Goal: Task Accomplishment & Management: Manage account settings

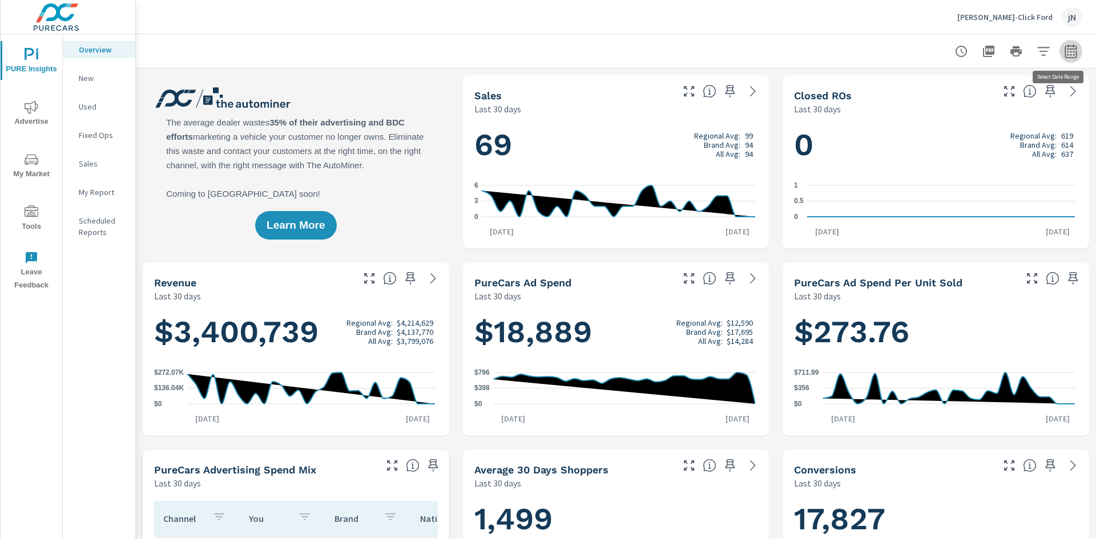
click at [1067, 52] on icon "button" at bounding box center [1070, 53] width 7 height 5
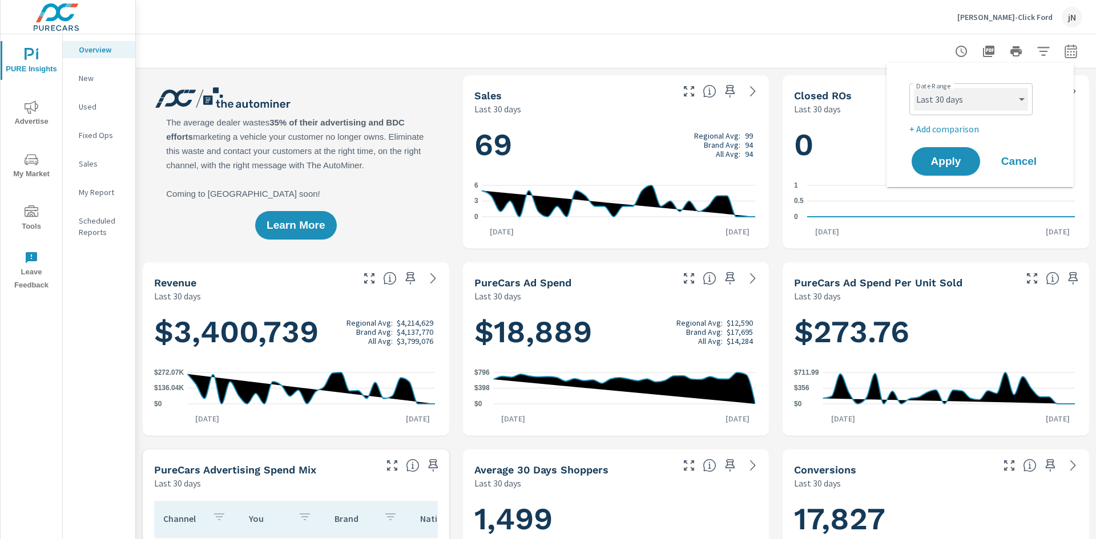
click at [954, 100] on select "Custom Yesterday Last week Last 7 days Last 14 days Last 30 days Last 45 days L…" at bounding box center [971, 99] width 114 height 23
click at [914, 88] on select "Custom Yesterday Last week Last 7 days Last 14 days Last 30 days Last 45 days L…" at bounding box center [971, 99] width 114 height 23
select select "Last month"
click at [954, 161] on span "Apply" at bounding box center [945, 161] width 47 height 11
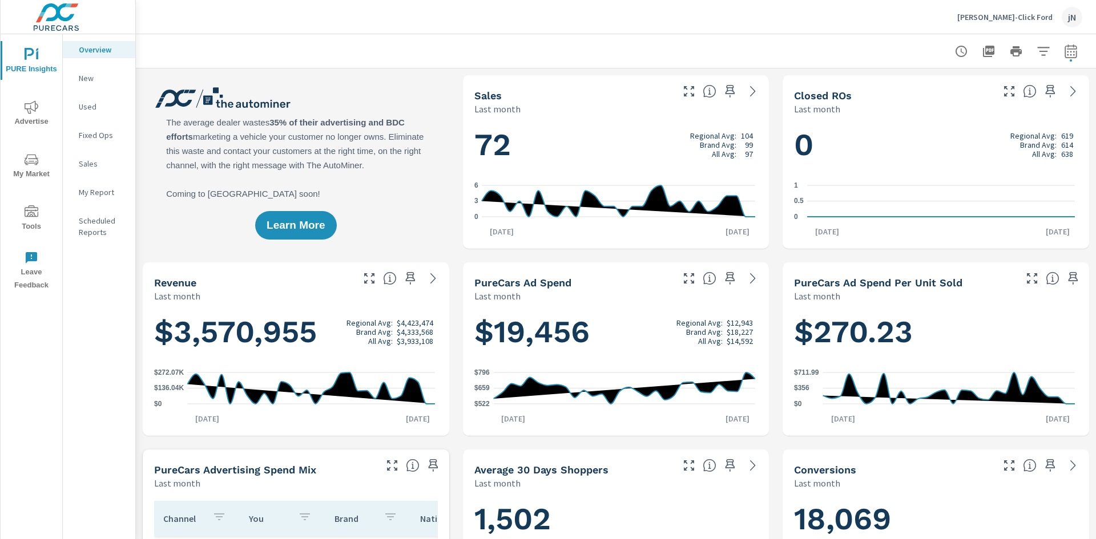
click at [264, 338] on h1 "$3,570,955 Regional Avg: $4,423,474 Brand Avg: $4,333,568 All Avg: $3,933,108" at bounding box center [296, 332] width 284 height 39
click at [1023, 18] on p "Tuttle-Click Ford" at bounding box center [1004, 17] width 95 height 10
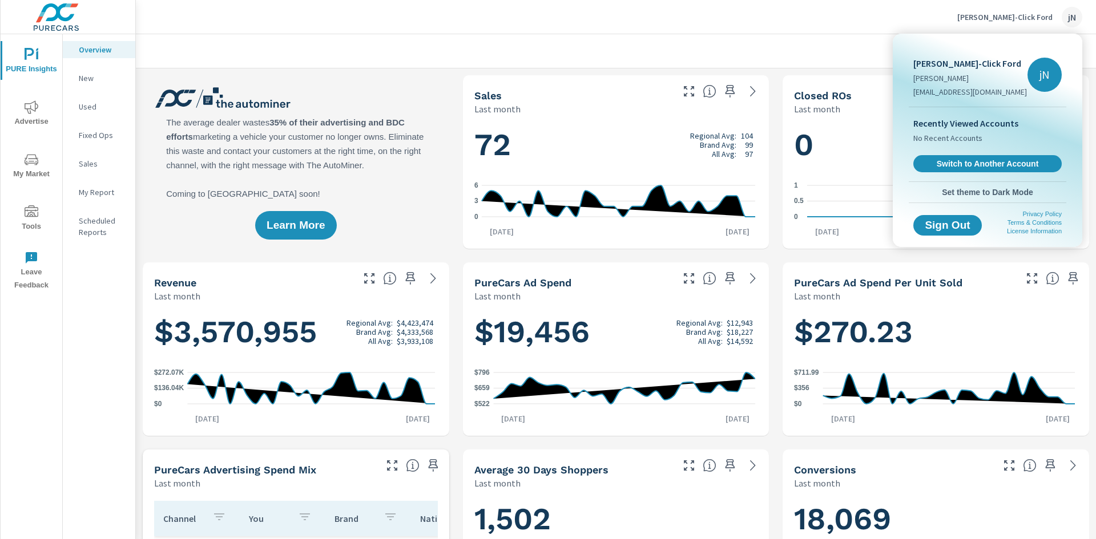
click at [834, 26] on div at bounding box center [548, 269] width 1096 height 539
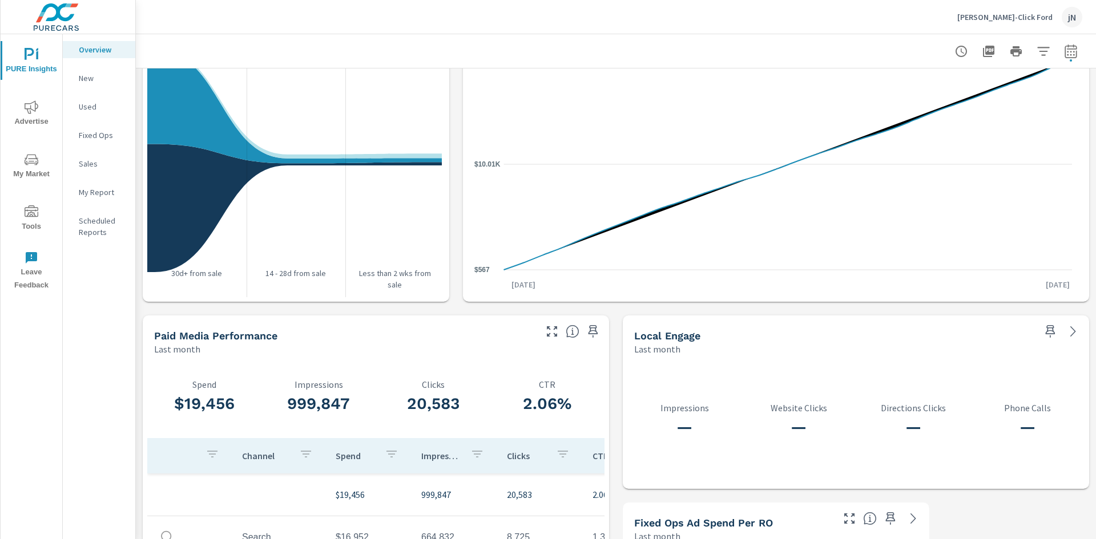
scroll to position [1173, 0]
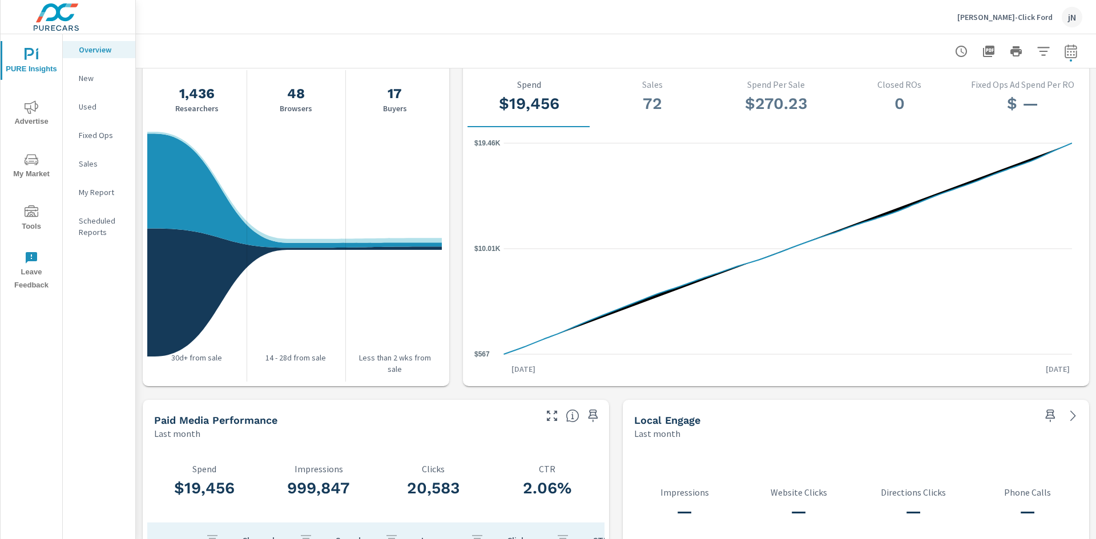
click at [1029, 19] on p "Tuttle-Click Ford" at bounding box center [1004, 17] width 95 height 10
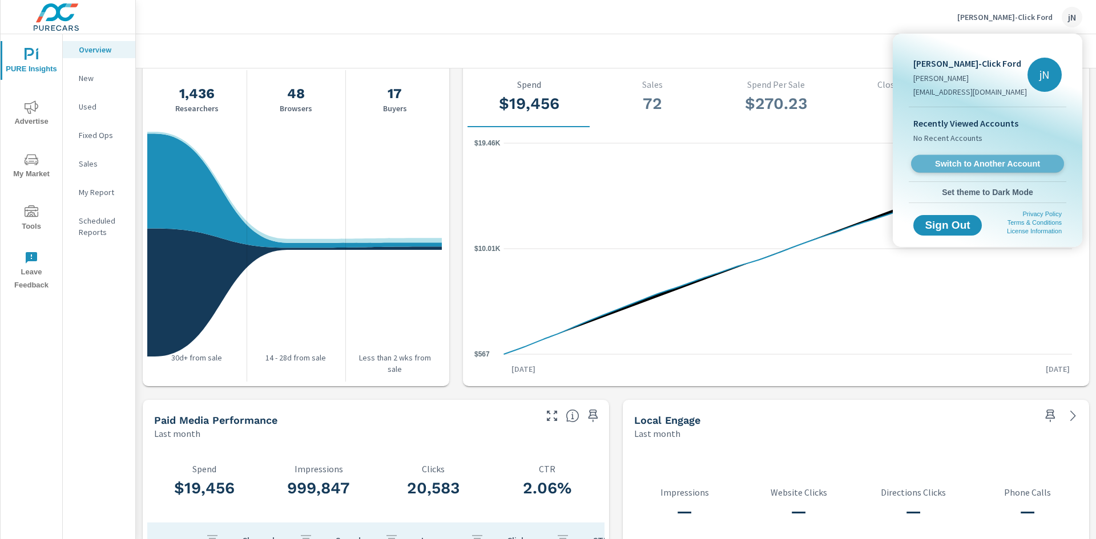
click at [979, 162] on span "Switch to Another Account" at bounding box center [987, 164] width 140 height 11
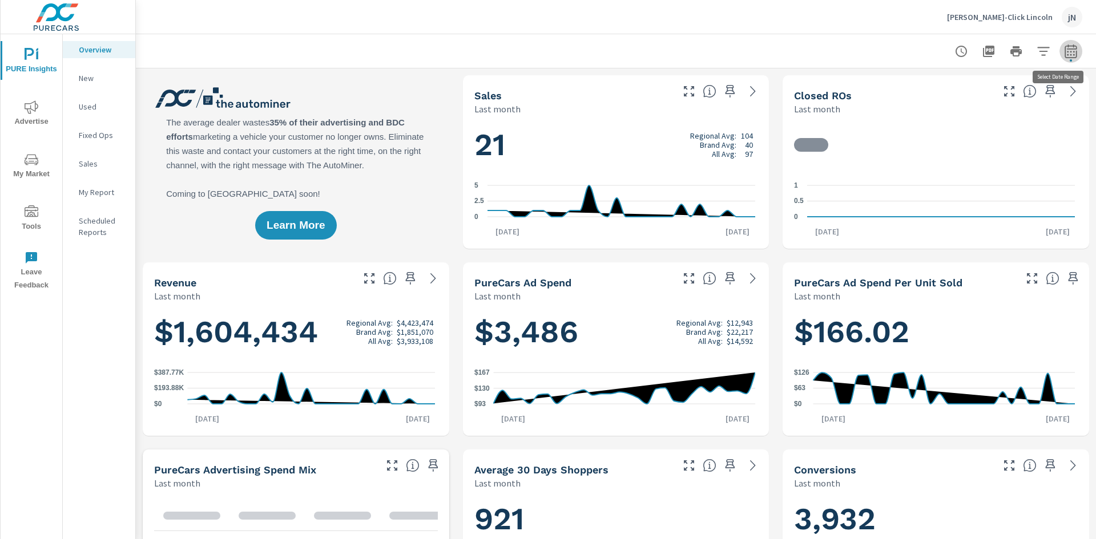
click at [1067, 52] on icon "button" at bounding box center [1071, 52] width 14 height 14
select select "Last month"
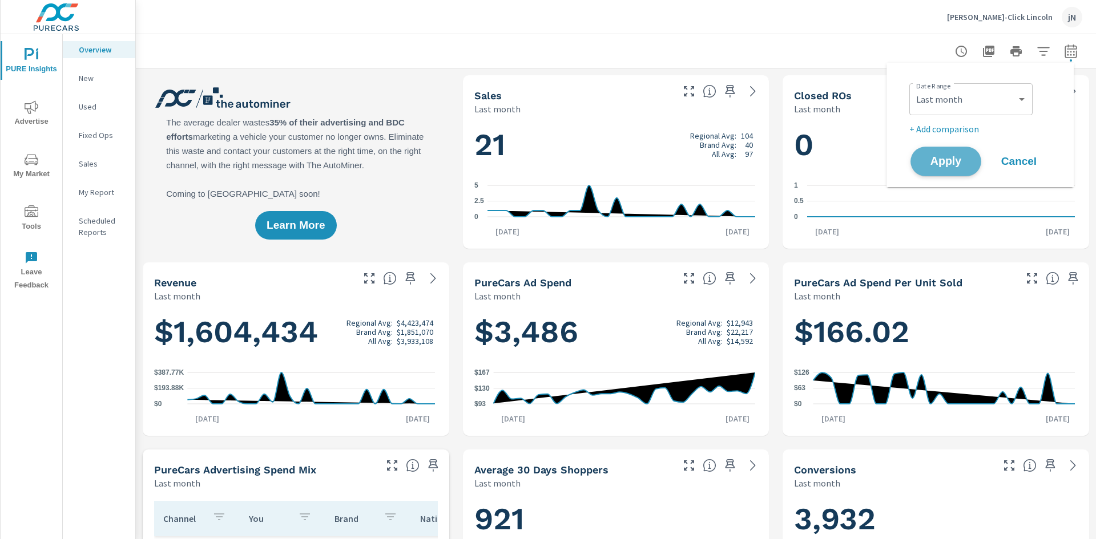
click at [928, 164] on span "Apply" at bounding box center [945, 161] width 47 height 11
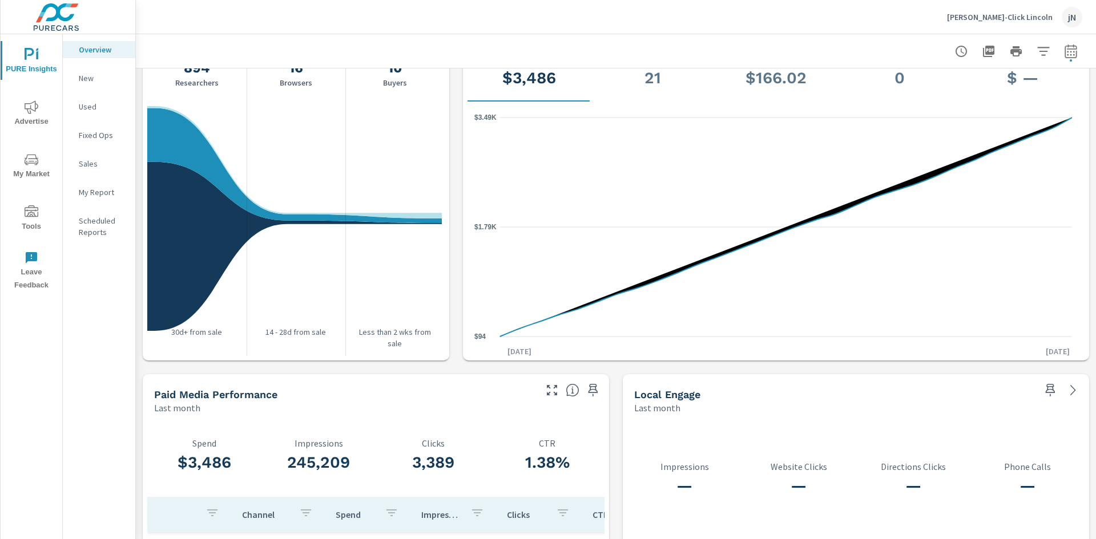
scroll to position [1370, 0]
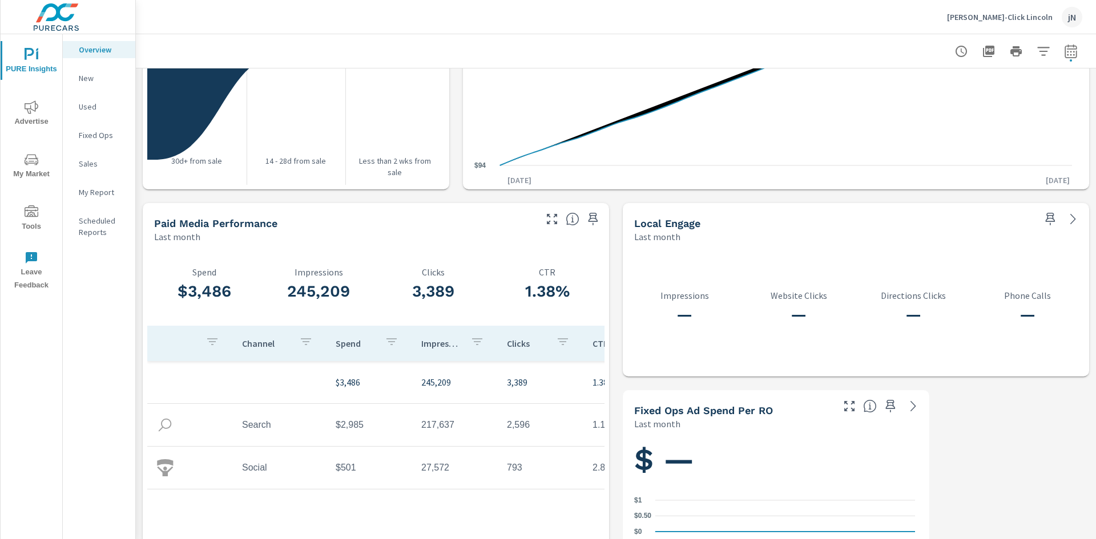
click at [1024, 24] on div "Tuttle-Click Lincoln jN" at bounding box center [1014, 17] width 135 height 21
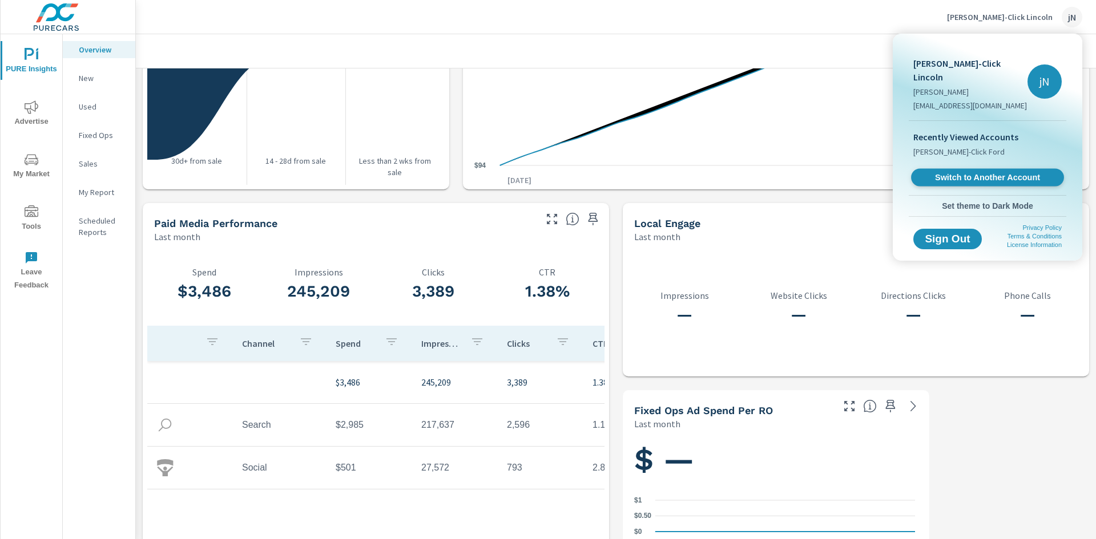
click at [993, 172] on span "Switch to Another Account" at bounding box center [987, 177] width 140 height 11
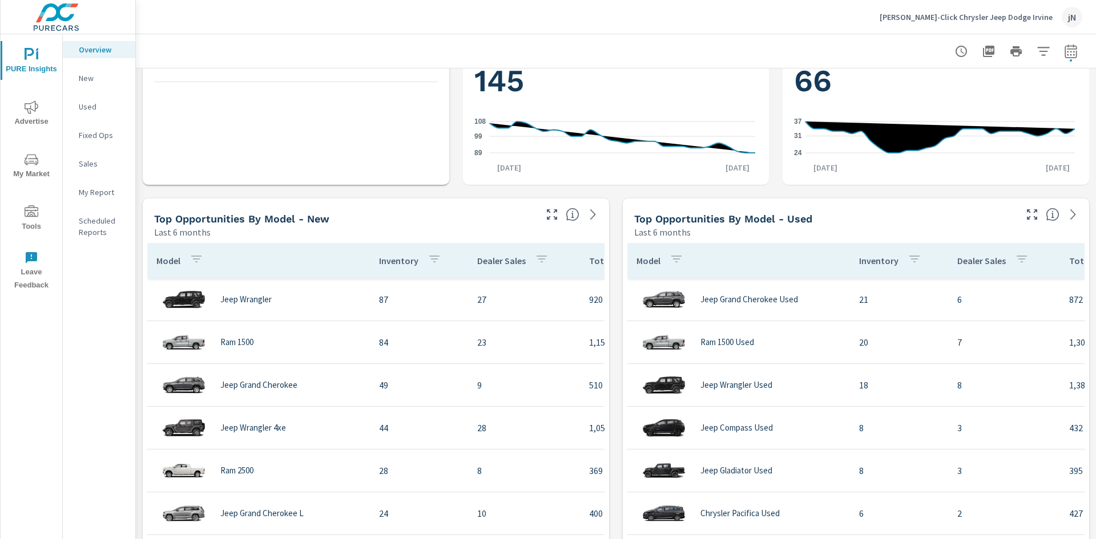
scroll to position [742, 0]
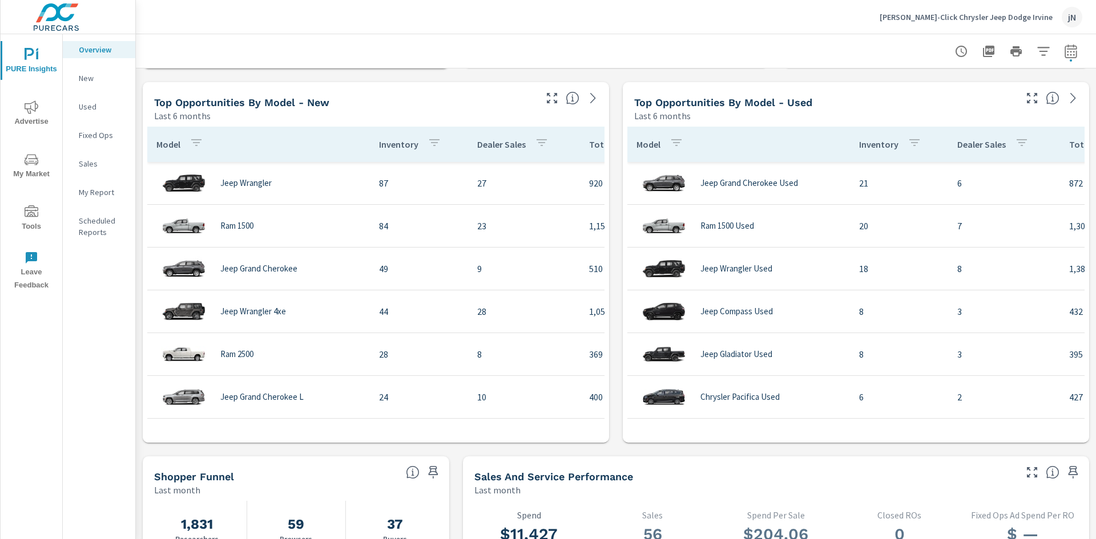
scroll to position [228, 0]
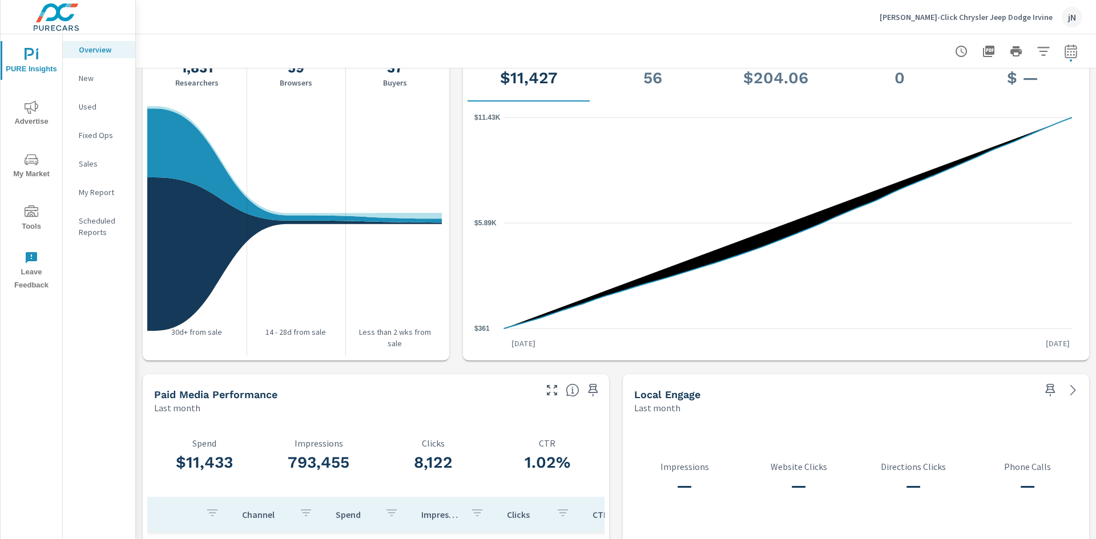
scroll to position [1370, 0]
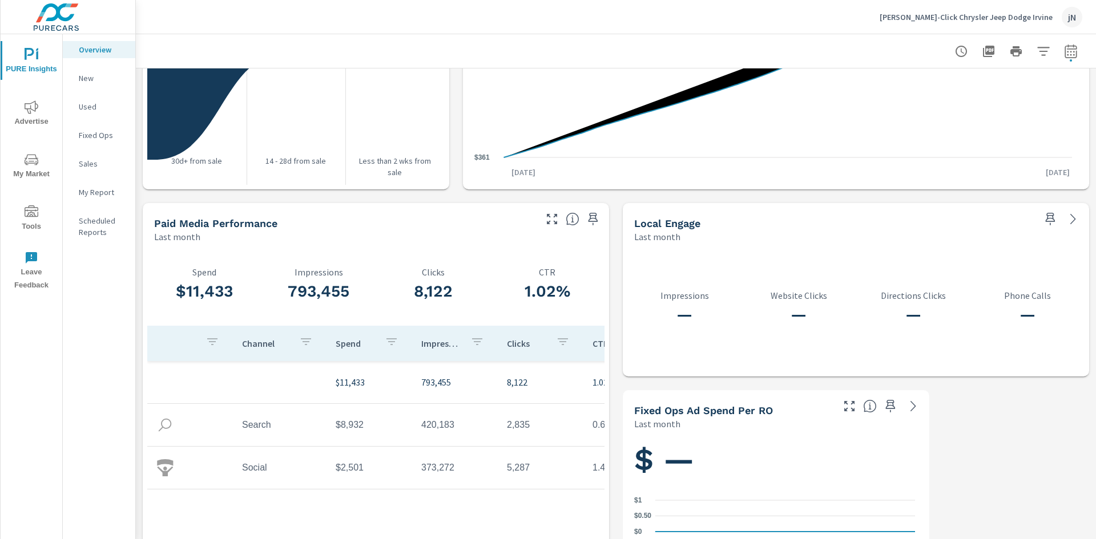
drag, startPoint x: 1036, startPoint y: 15, endPoint x: 1057, endPoint y: 84, distance: 72.2
click at [1048, 106] on div "Tuttle-Click Chrysler Jeep Dodge Irvine jN Overview Tuttle-Click Chrysler Jeep …" at bounding box center [616, 269] width 960 height 539
click at [1064, 46] on icon "button" at bounding box center [1070, 51] width 12 height 14
select select "Last month"
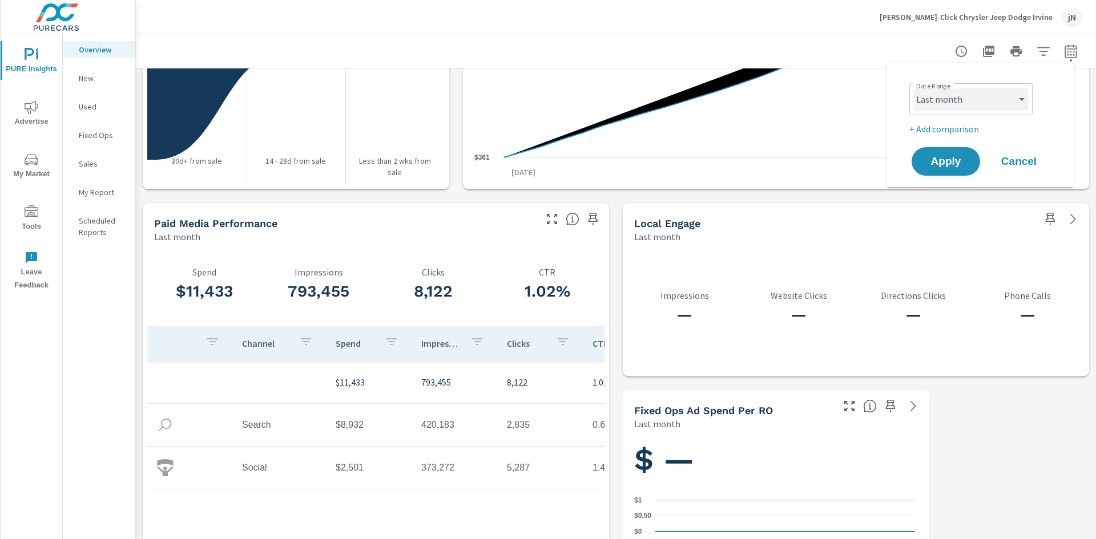
click at [971, 98] on select "Custom Yesterday Last week Last 7 days Last 14 days Last 30 days Last 45 days L…" at bounding box center [971, 99] width 114 height 23
click at [864, 123] on icon "$361 $5.89K $11.43K" at bounding box center [772, 51] width 597 height 229
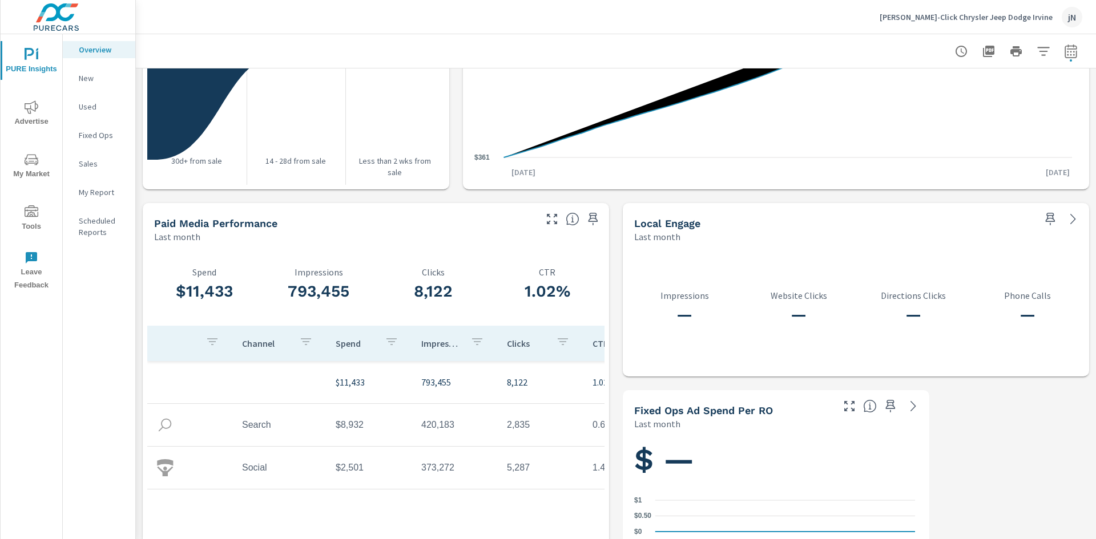
click at [1012, 17] on p "Tuttle-Click Chrysler Jeep Dodge Irvine" at bounding box center [965, 17] width 173 height 10
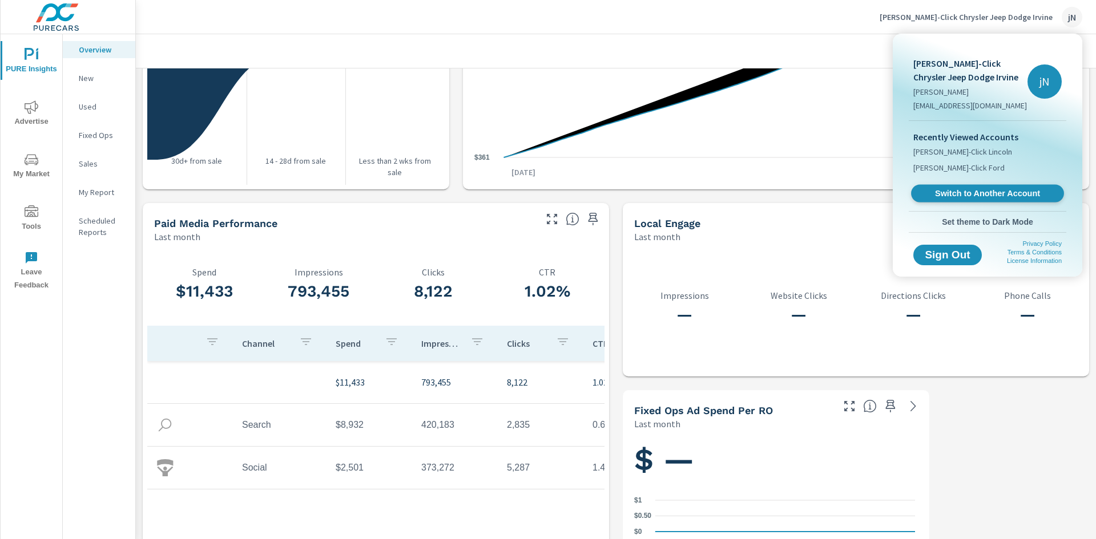
click at [977, 192] on span "Switch to Another Account" at bounding box center [987, 193] width 140 height 11
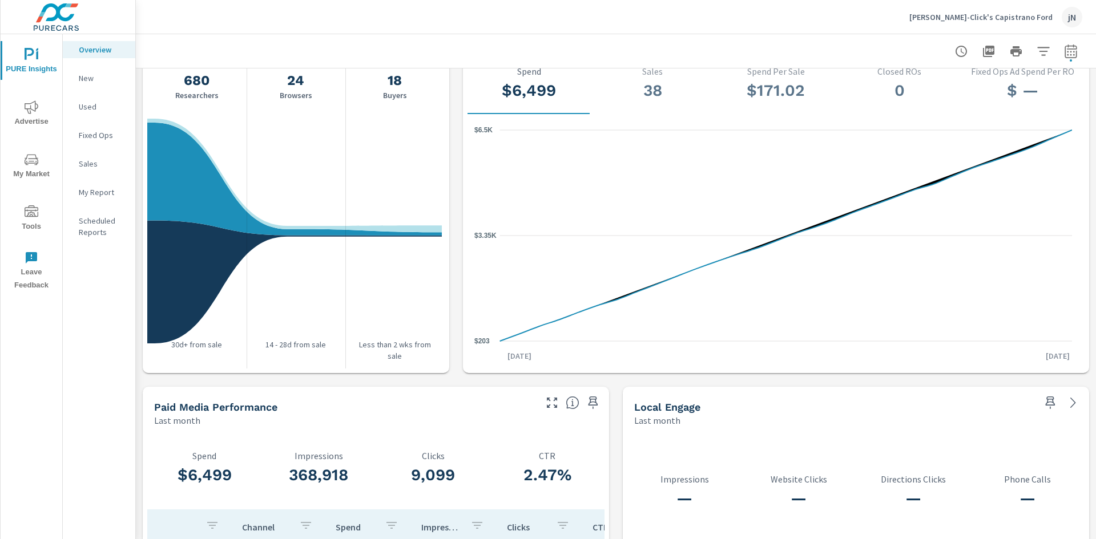
scroll to position [1255, 0]
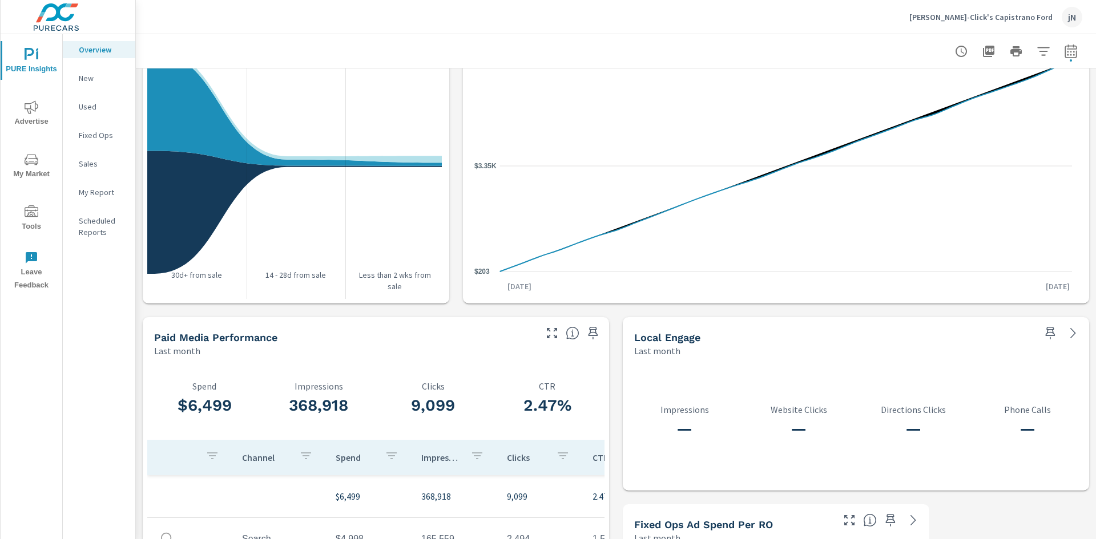
click at [1033, 17] on p "[PERSON_NAME]-Click's Capistrano Ford" at bounding box center [980, 17] width 143 height 10
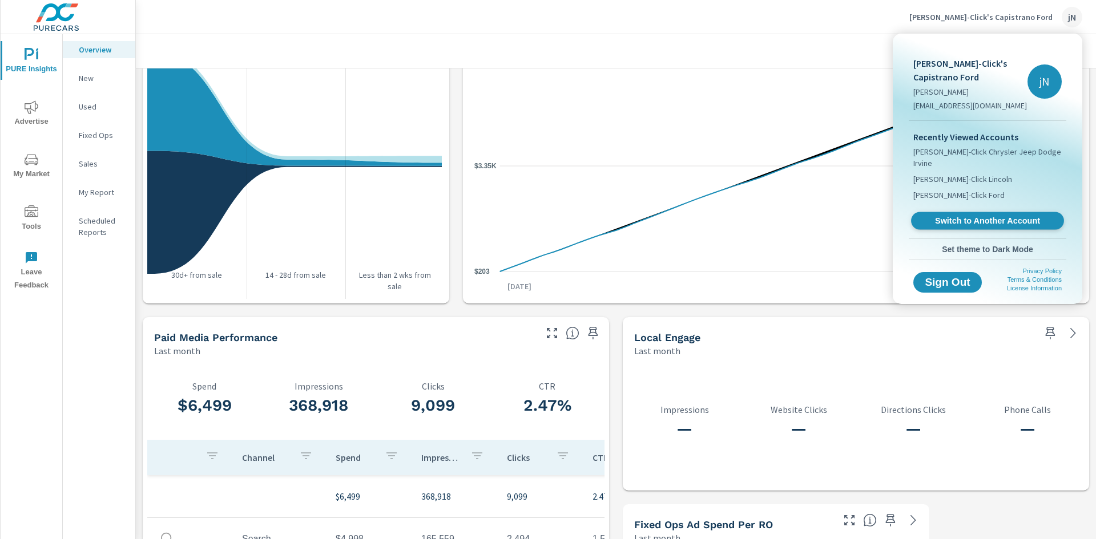
click at [977, 216] on span "Switch to Another Account" at bounding box center [987, 221] width 140 height 11
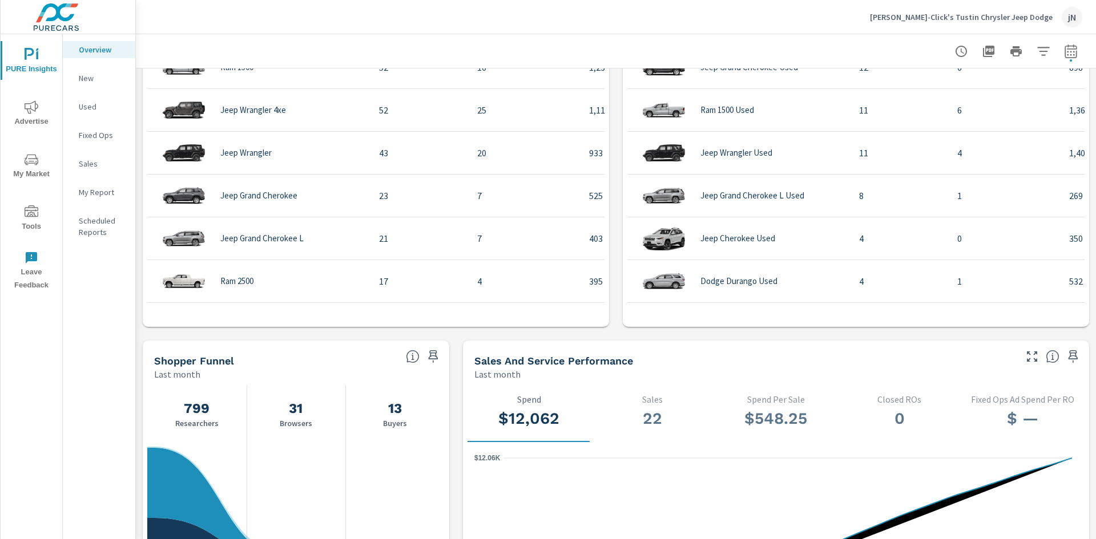
scroll to position [913, 0]
